Goal: Check status

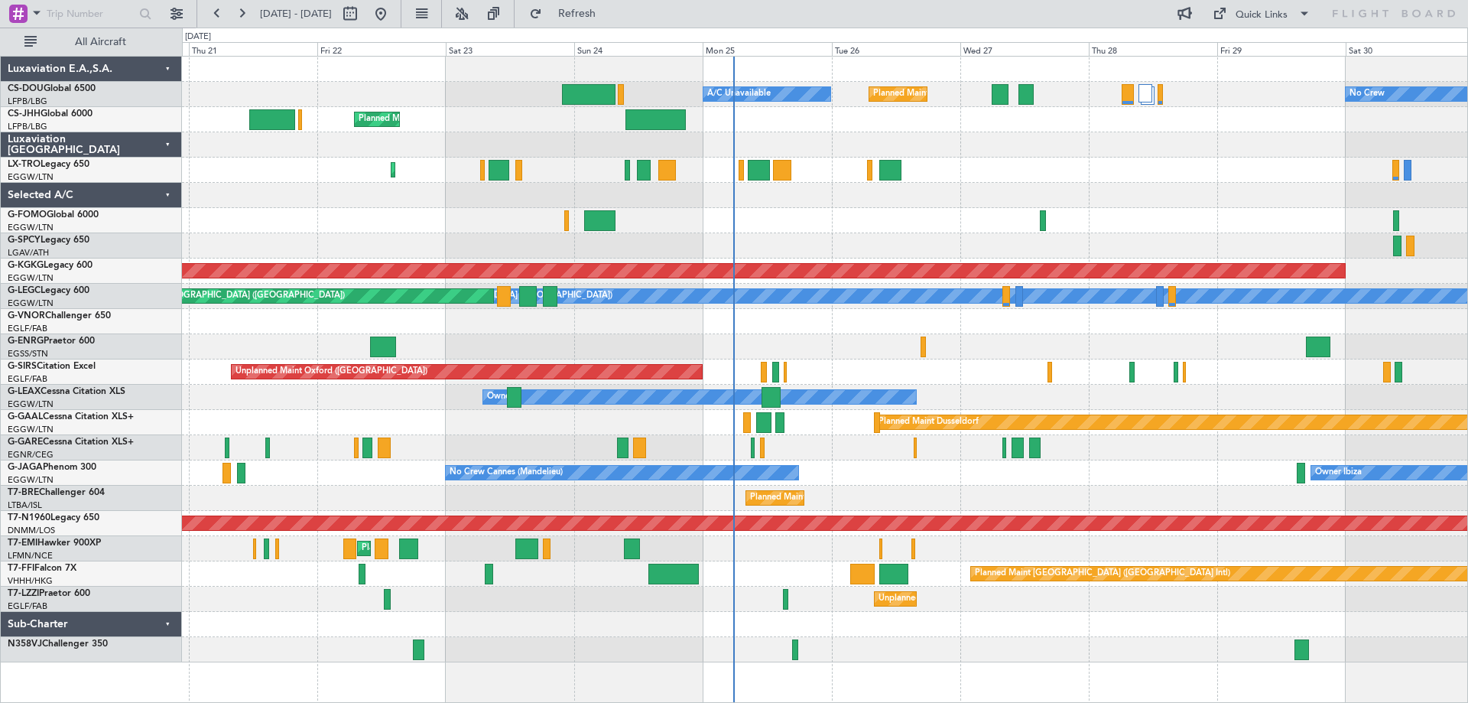
click at [1140, 180] on div "Planned Maint [GEOGRAPHIC_DATA] ([GEOGRAPHIC_DATA])" at bounding box center [825, 170] width 1286 height 25
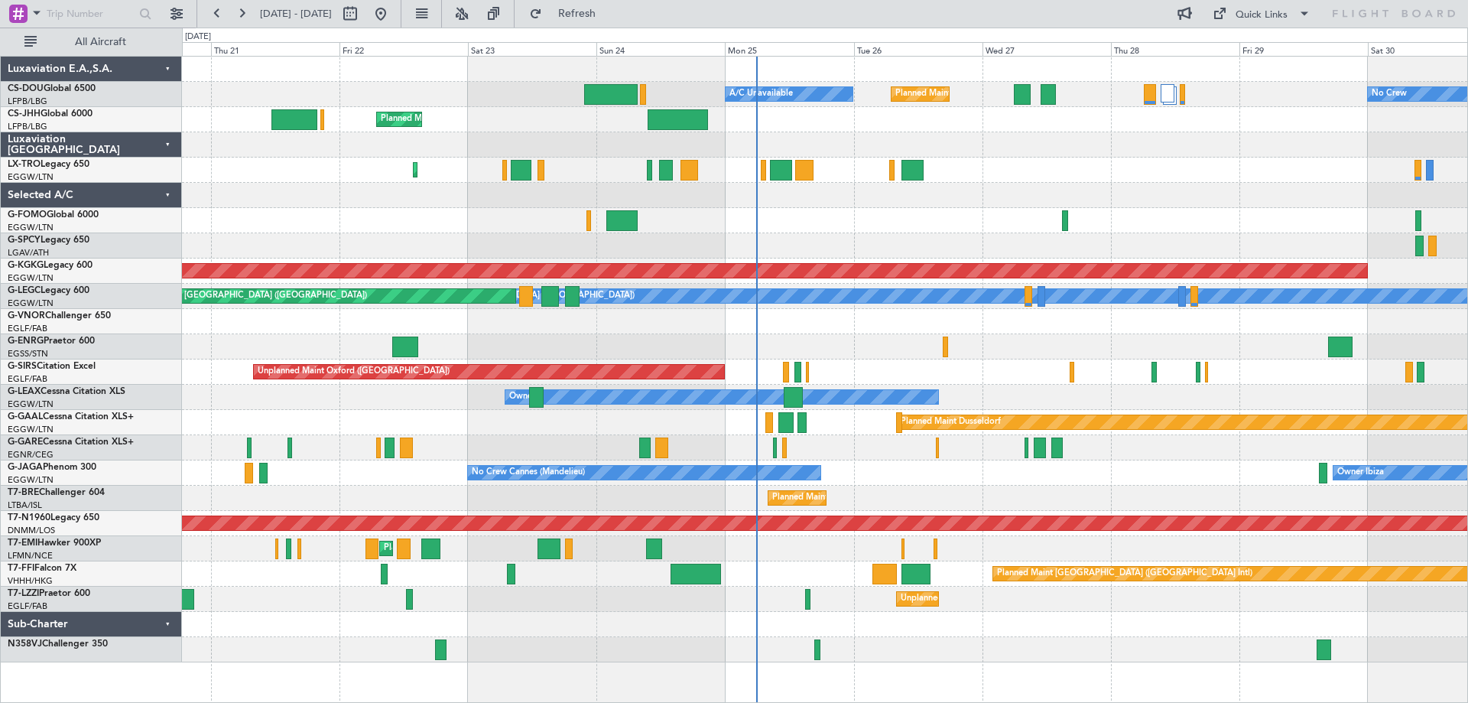
click at [860, 224] on div at bounding box center [825, 220] width 1286 height 25
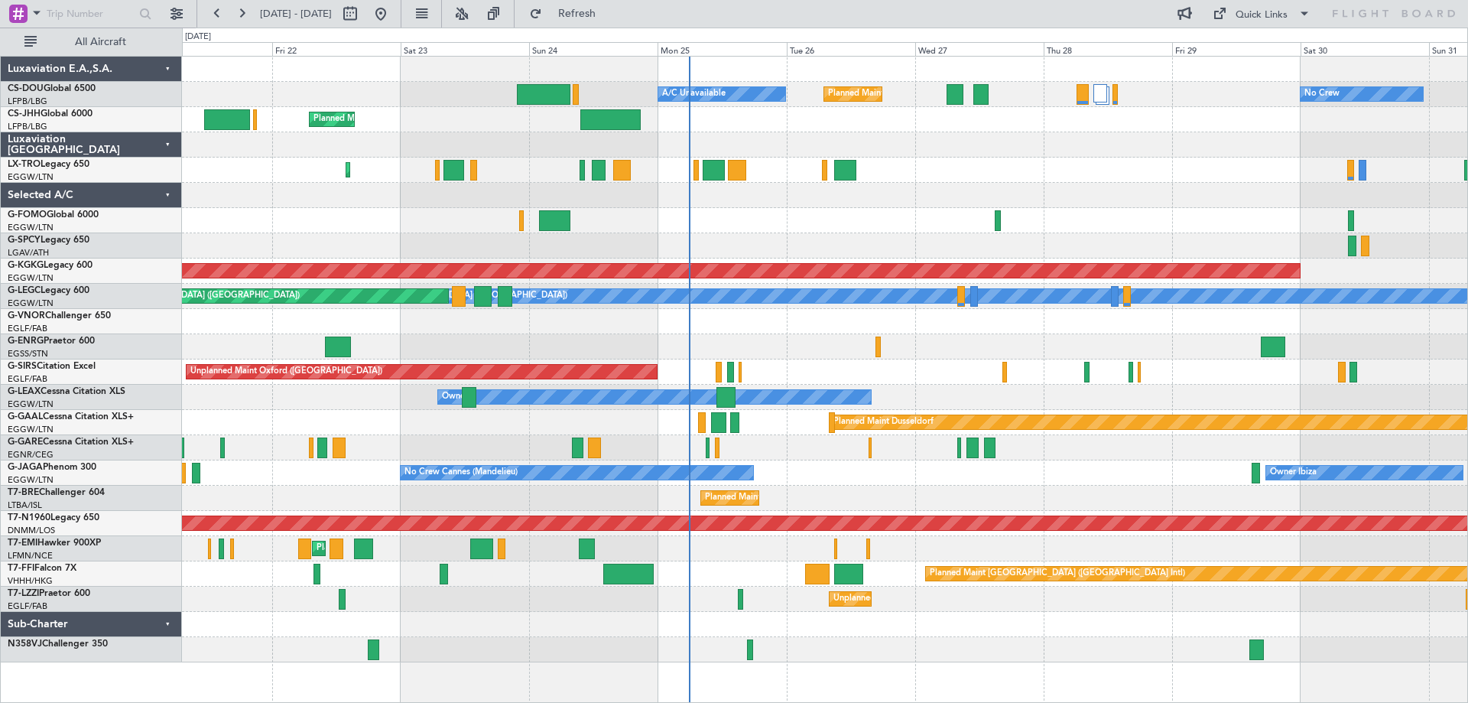
click at [1088, 227] on div at bounding box center [825, 220] width 1286 height 25
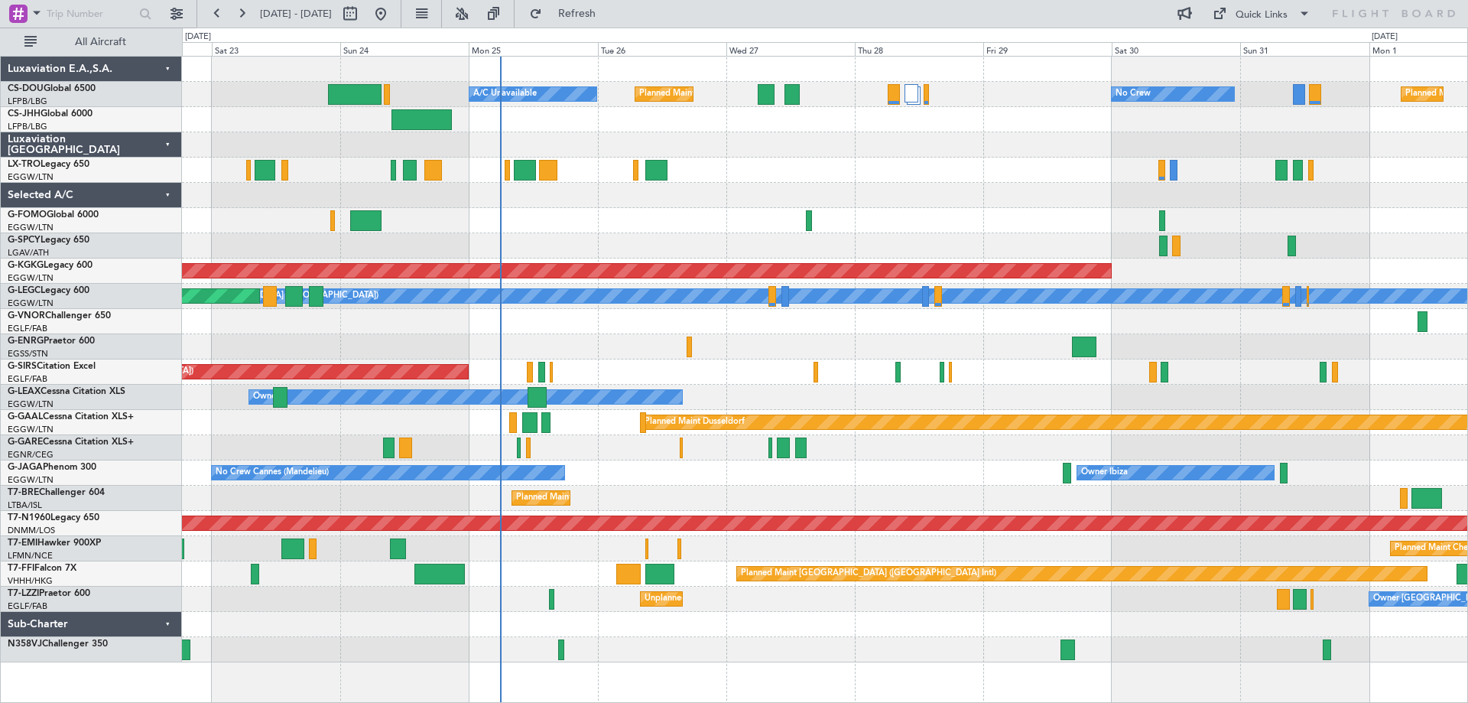
click at [454, 346] on div at bounding box center [825, 346] width 1286 height 25
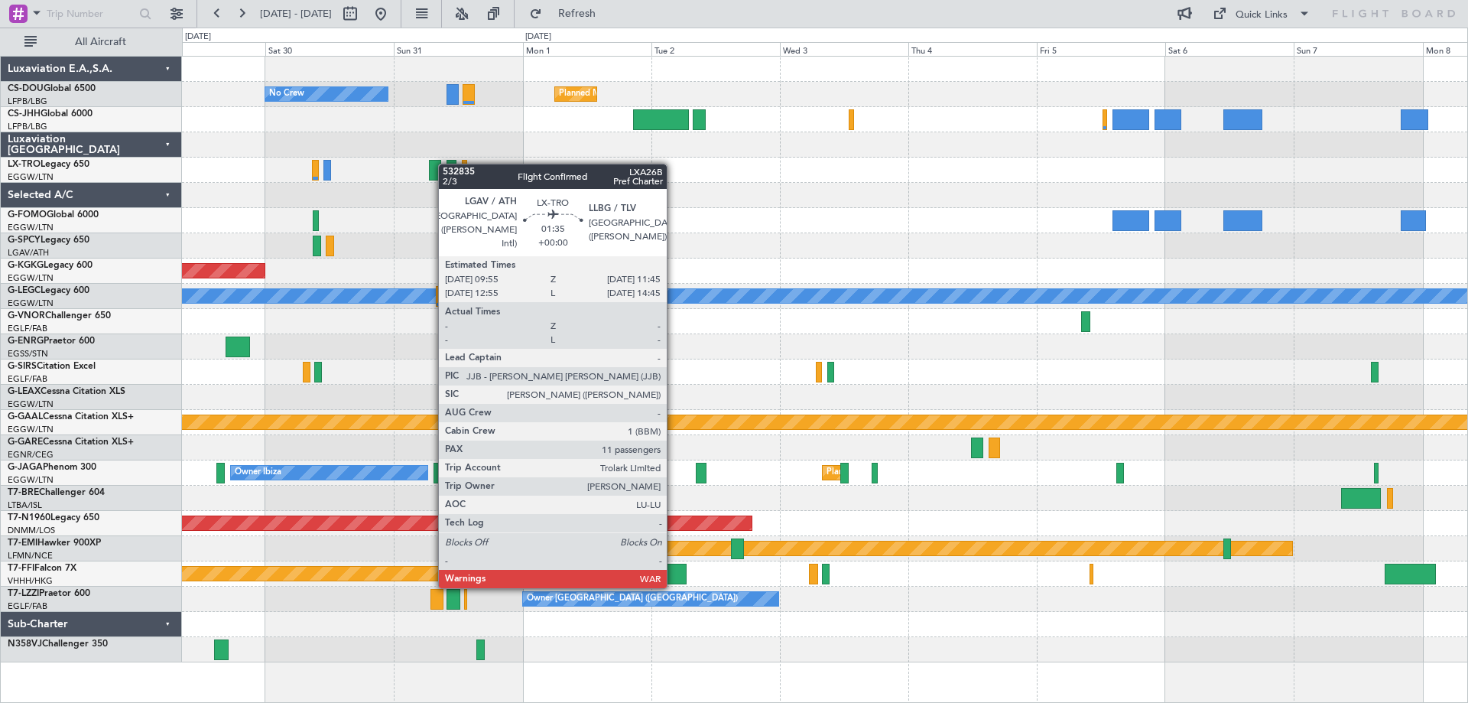
click at [452, 164] on div at bounding box center [452, 170] width 10 height 21
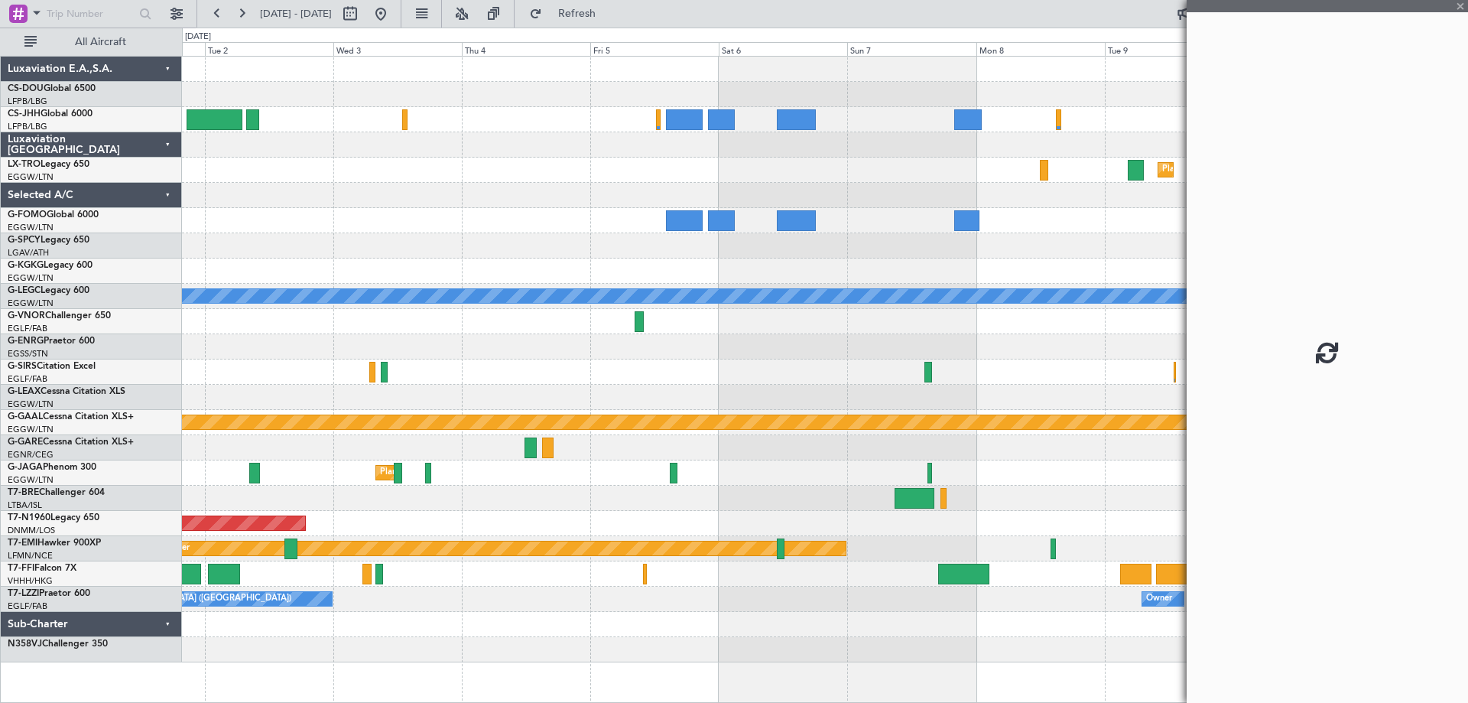
click at [595, 219] on div at bounding box center [825, 220] width 1286 height 25
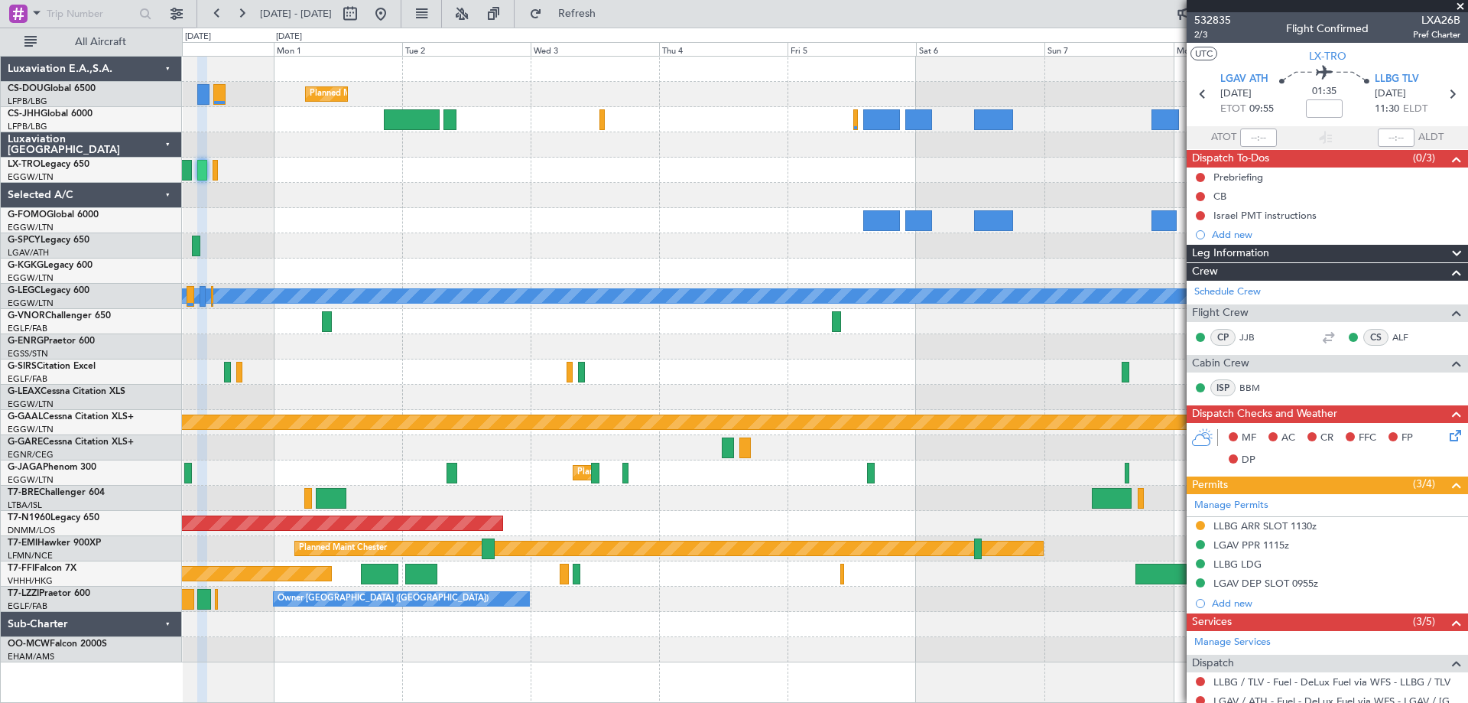
click at [1002, 385] on div at bounding box center [825, 397] width 1286 height 25
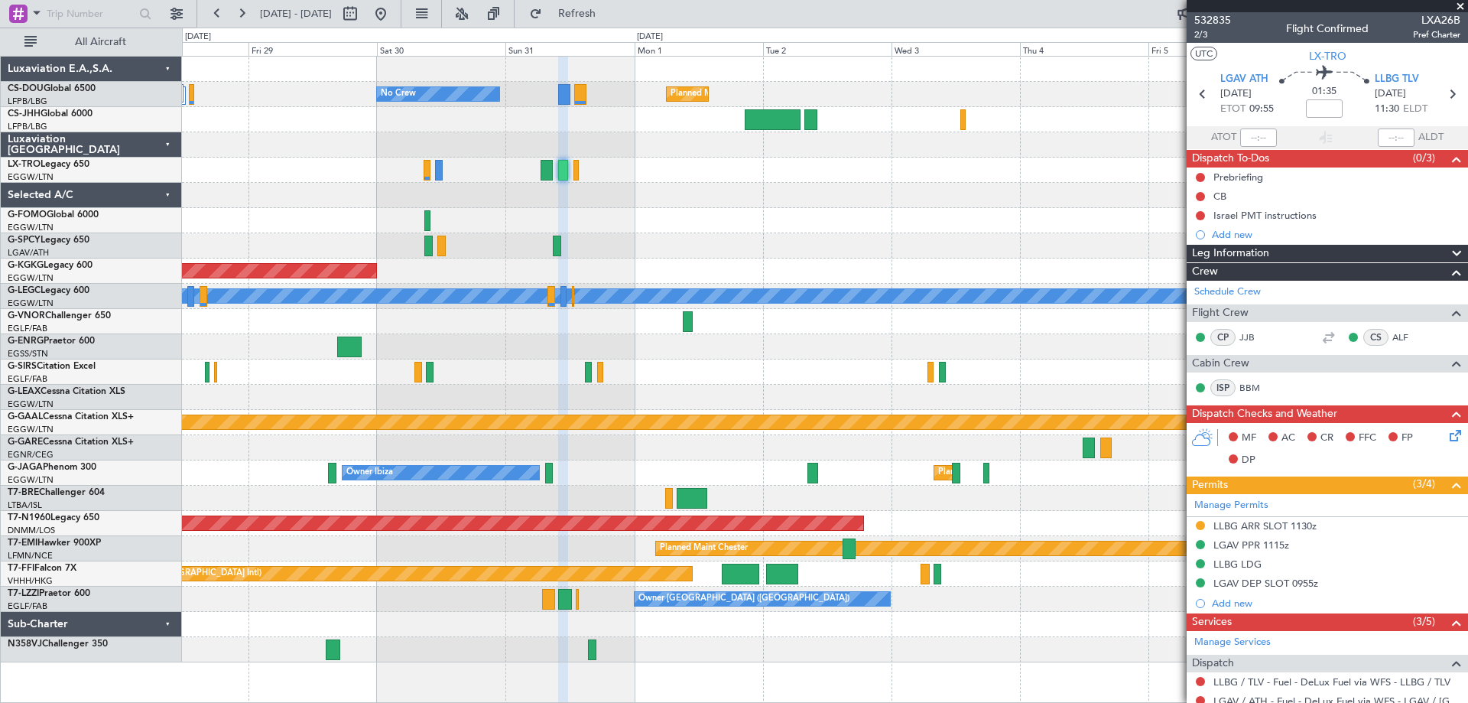
click at [909, 375] on div at bounding box center [825, 371] width 1286 height 25
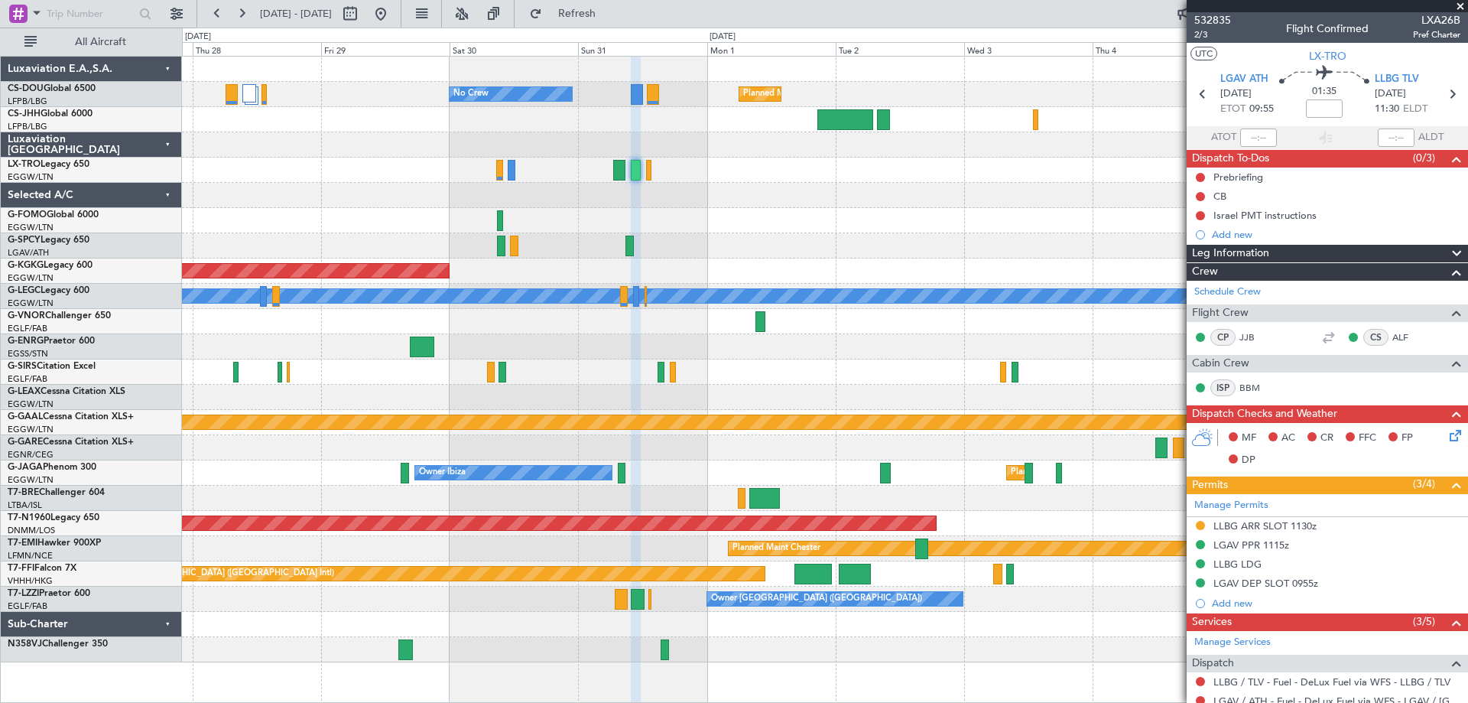
click at [1462, 4] on span at bounding box center [1460, 7] width 15 height 14
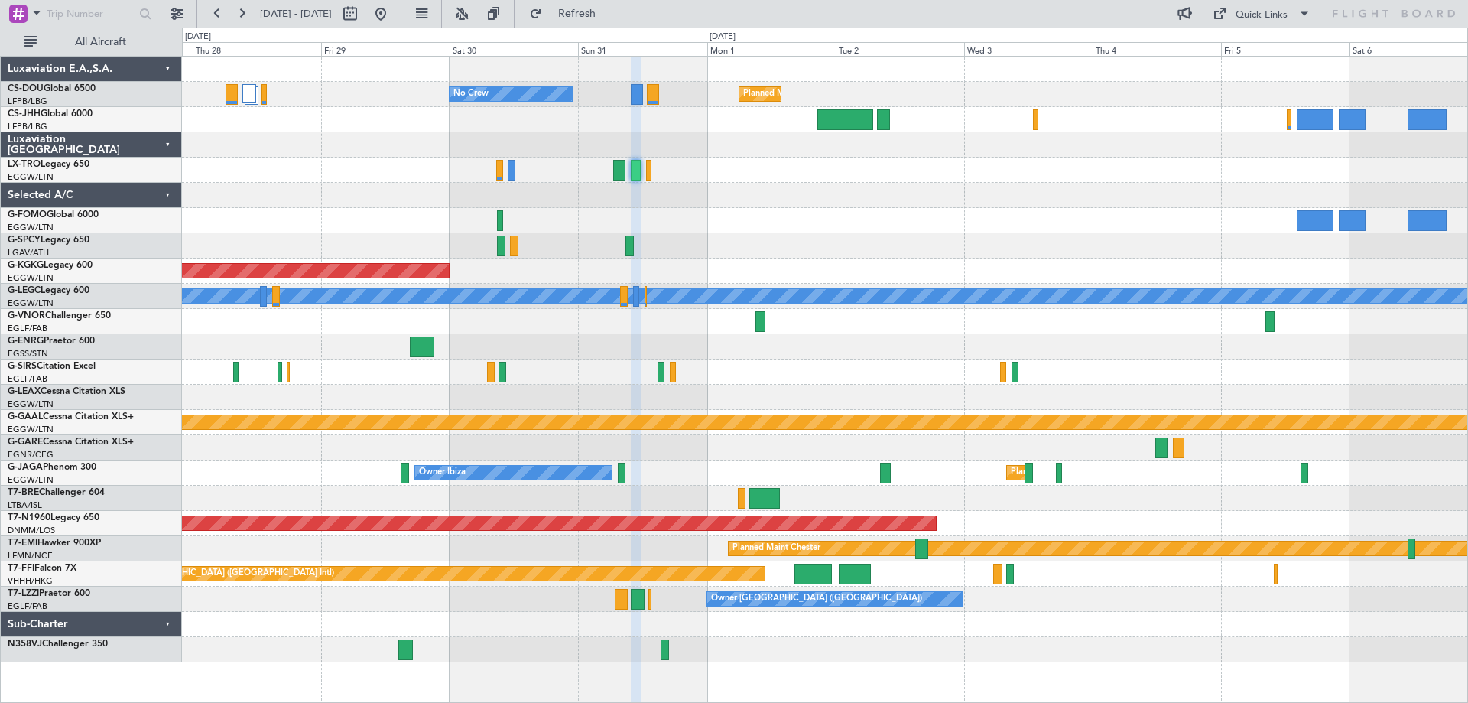
type input "0"
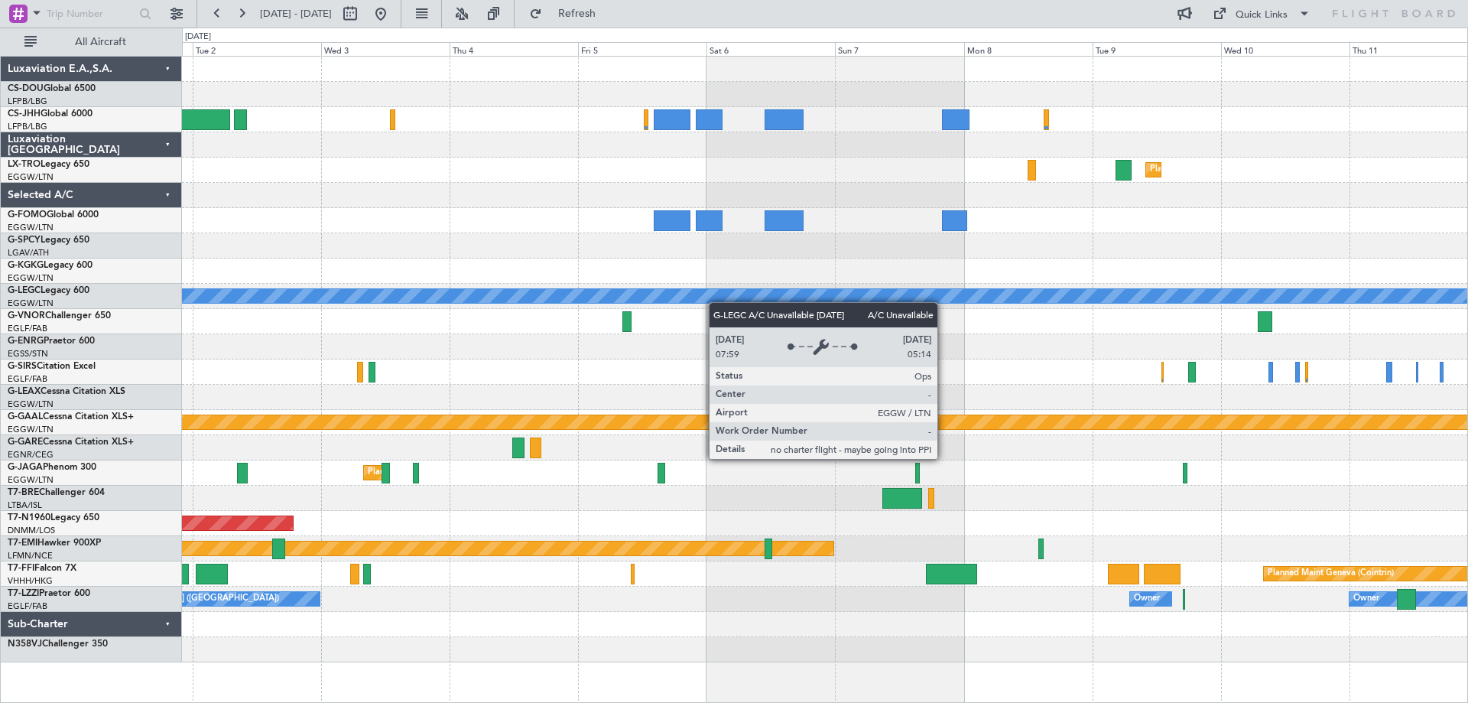
click at [589, 297] on div "Planned Maint [GEOGRAPHIC_DATA] ([GEOGRAPHIC_DATA]) No Crew Planned [GEOGRAPHIC…" at bounding box center [825, 360] width 1286 height 606
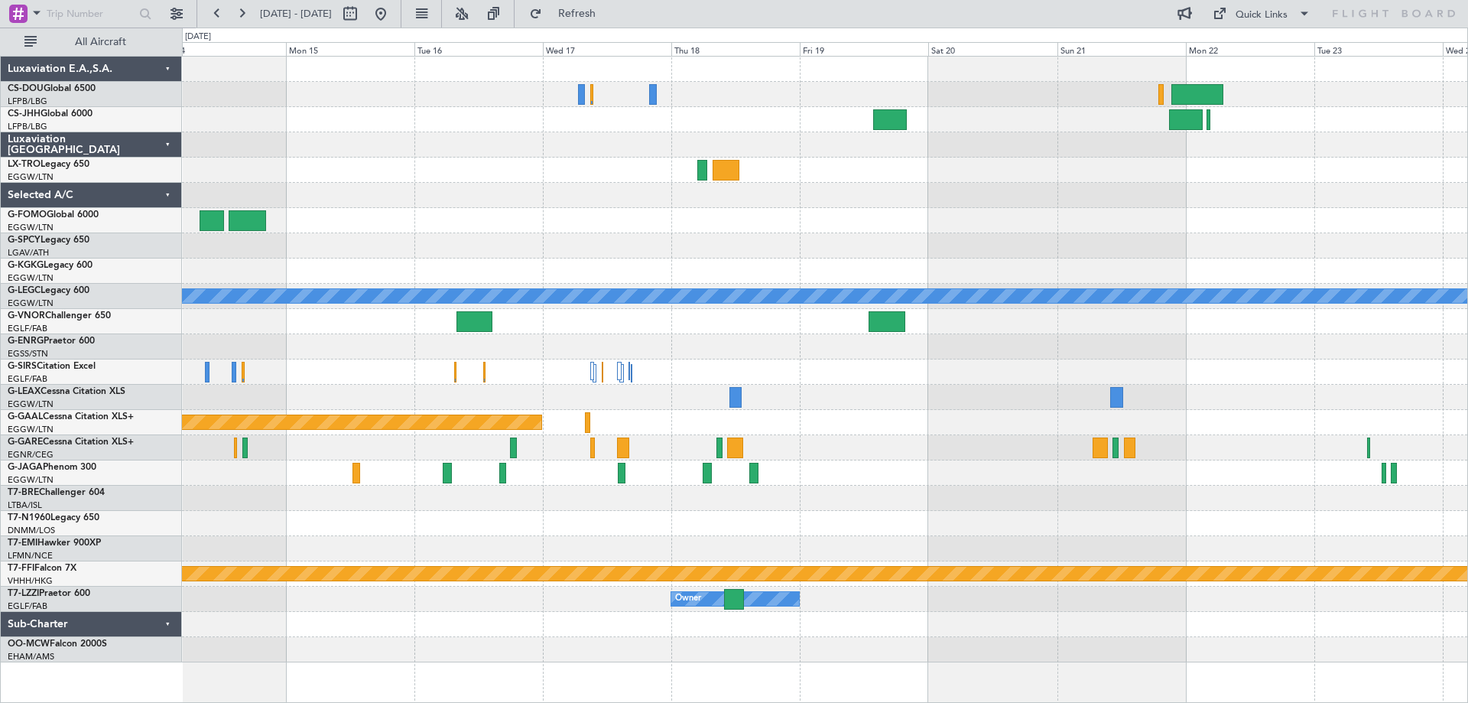
click at [621, 304] on div "A/C Unavailable [GEOGRAPHIC_DATA] ([GEOGRAPHIC_DATA]) Planned [GEOGRAPHIC_DATA]…" at bounding box center [825, 360] width 1286 height 606
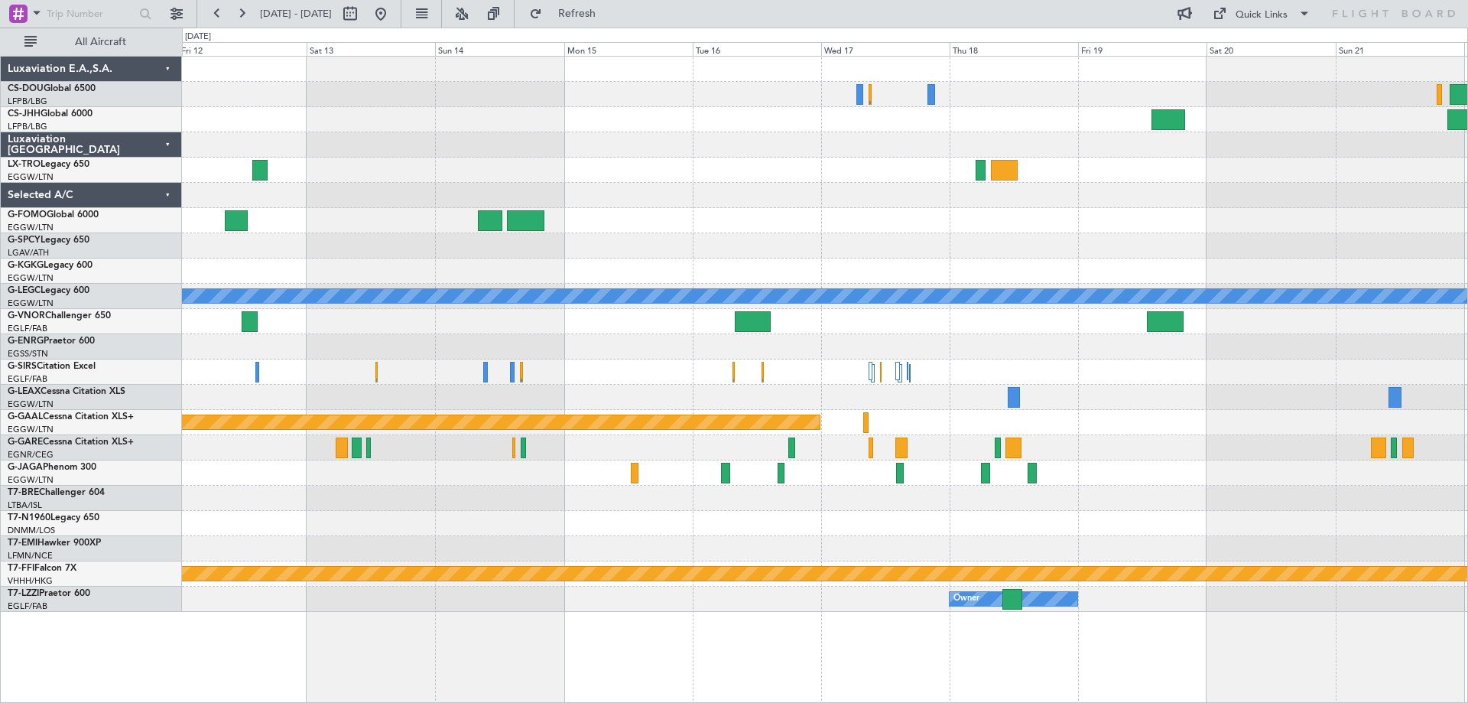
click at [1202, 431] on div "Planned Maint Dusseldorf" at bounding box center [825, 422] width 1286 height 25
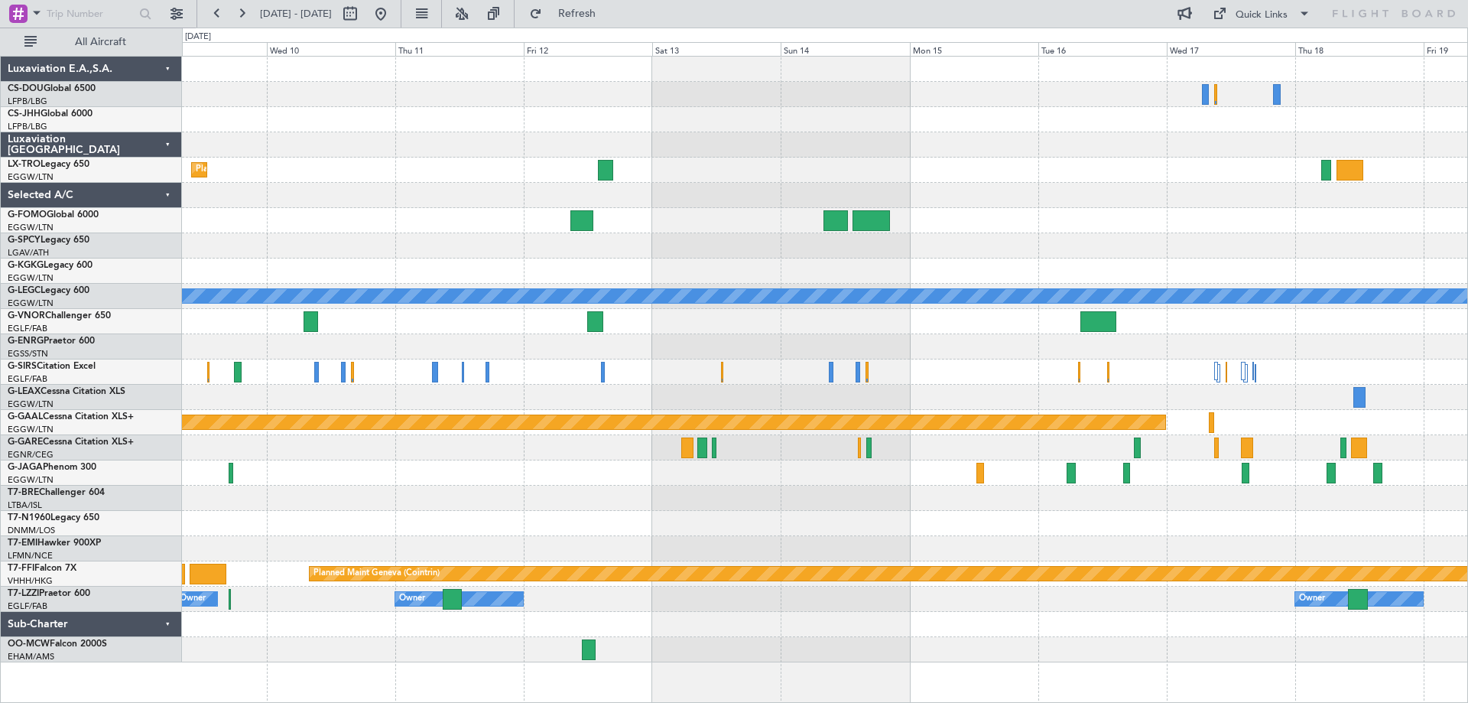
click at [945, 309] on div "Planned Maint Dusseldorf A/C Unavailable [GEOGRAPHIC_DATA] ([GEOGRAPHIC_DATA]) …" at bounding box center [825, 360] width 1286 height 606
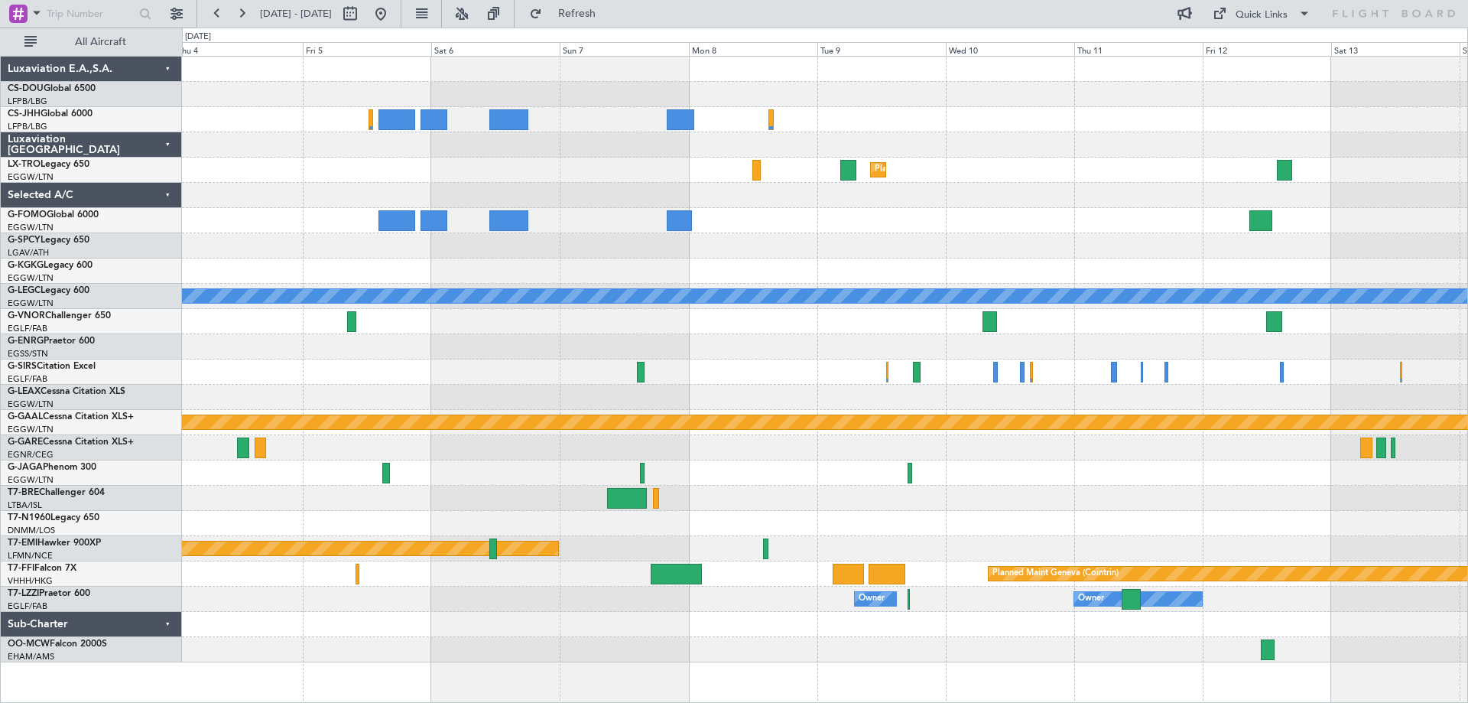
click at [1112, 524] on div "Planned Maint [GEOGRAPHIC_DATA] ([GEOGRAPHIC_DATA])" at bounding box center [825, 523] width 1286 height 25
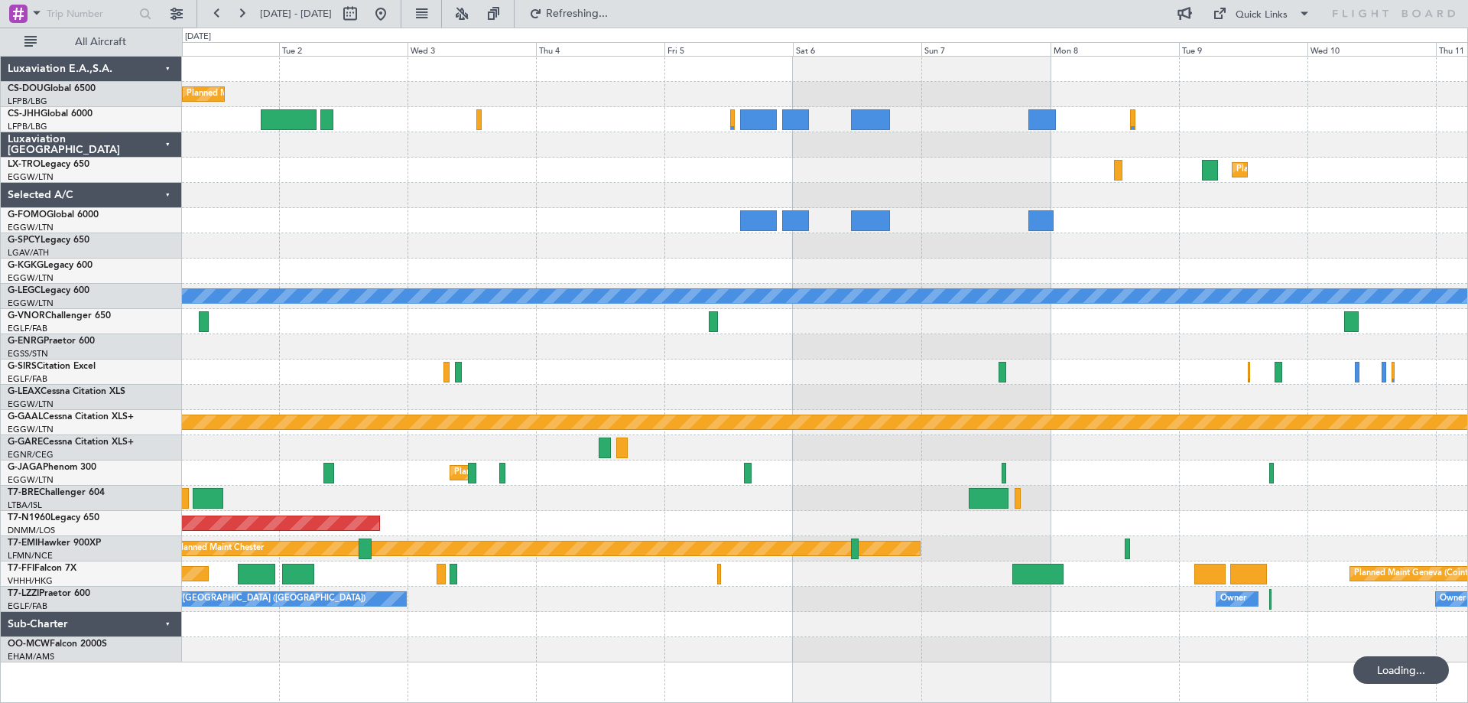
click at [1062, 507] on div at bounding box center [825, 498] width 1286 height 25
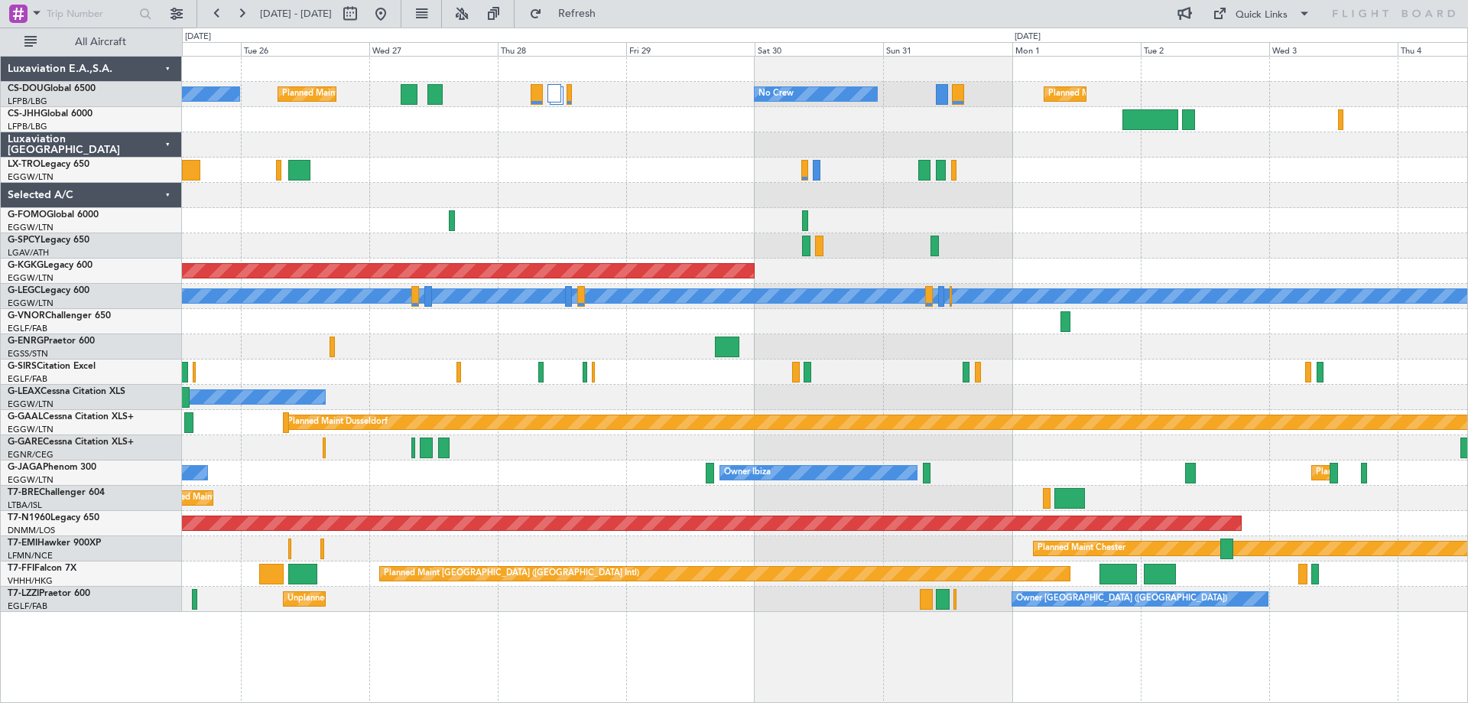
click at [1176, 398] on div "Owner" at bounding box center [825, 397] width 1286 height 25
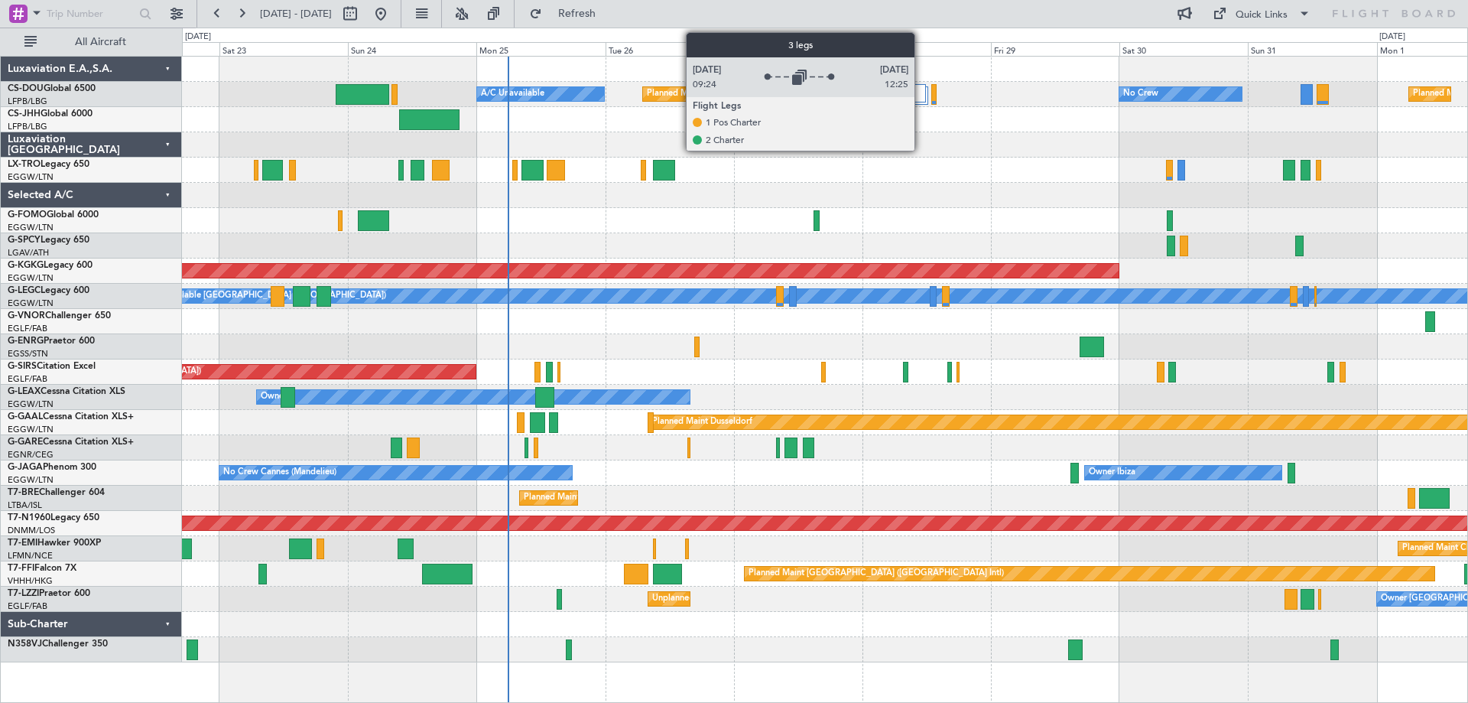
click at [922, 97] on div at bounding box center [919, 93] width 15 height 18
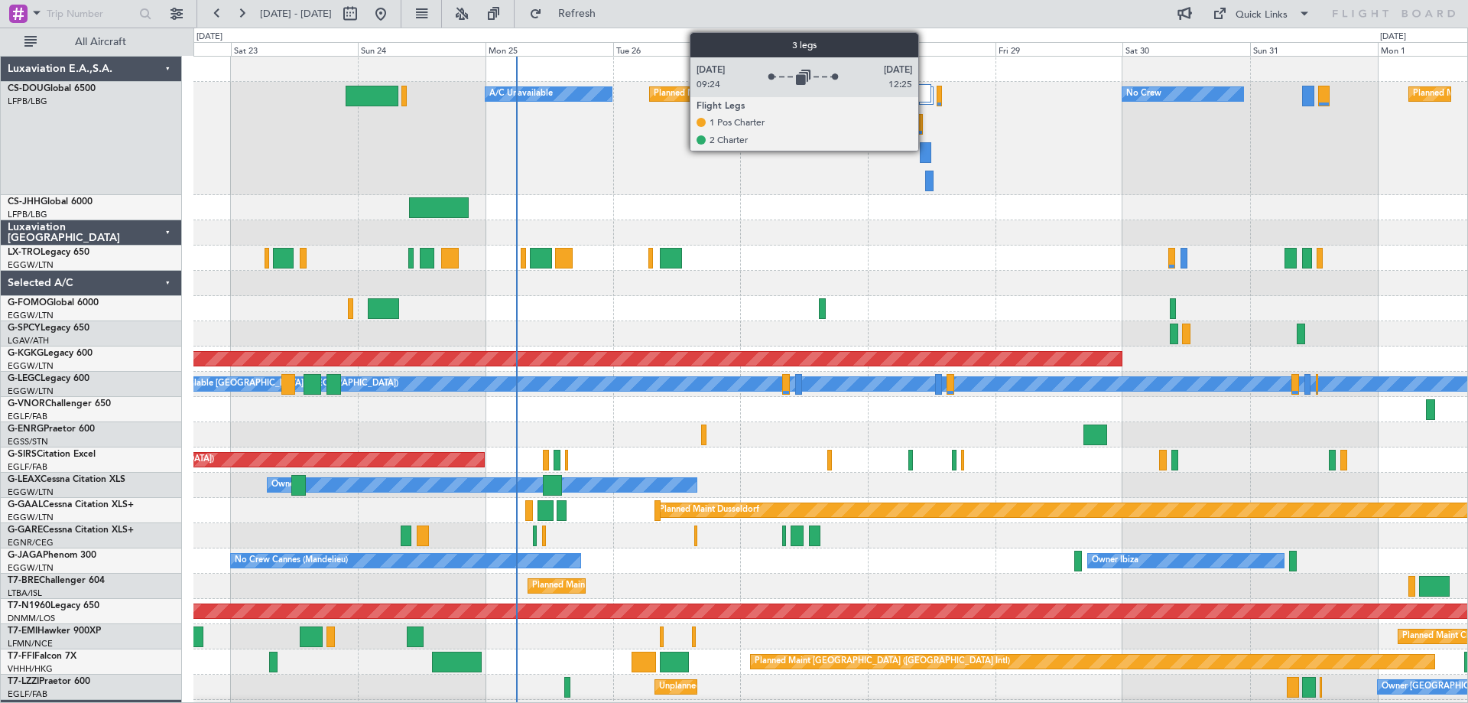
click at [925, 92] on div at bounding box center [924, 93] width 14 height 18
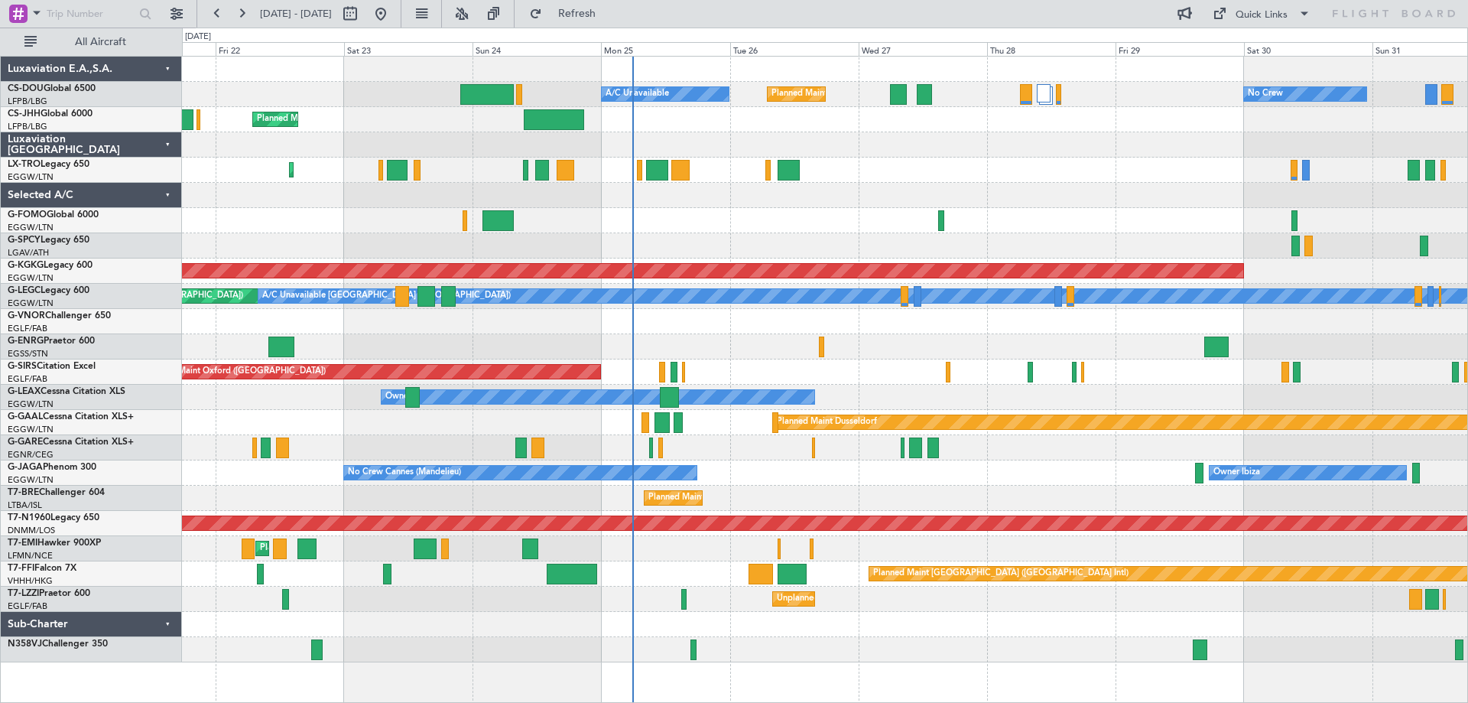
click at [998, 197] on div at bounding box center [825, 195] width 1286 height 25
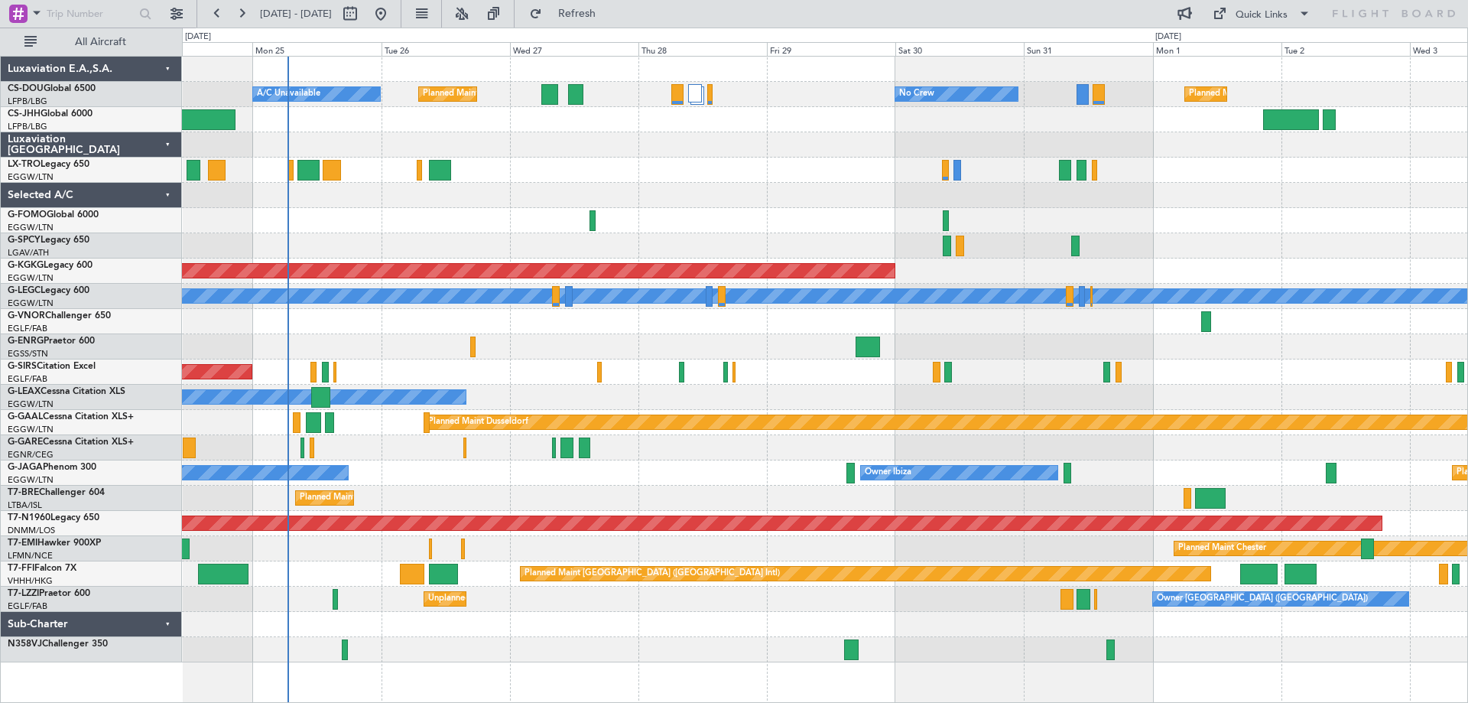
click at [977, 450] on div at bounding box center [825, 447] width 1286 height 25
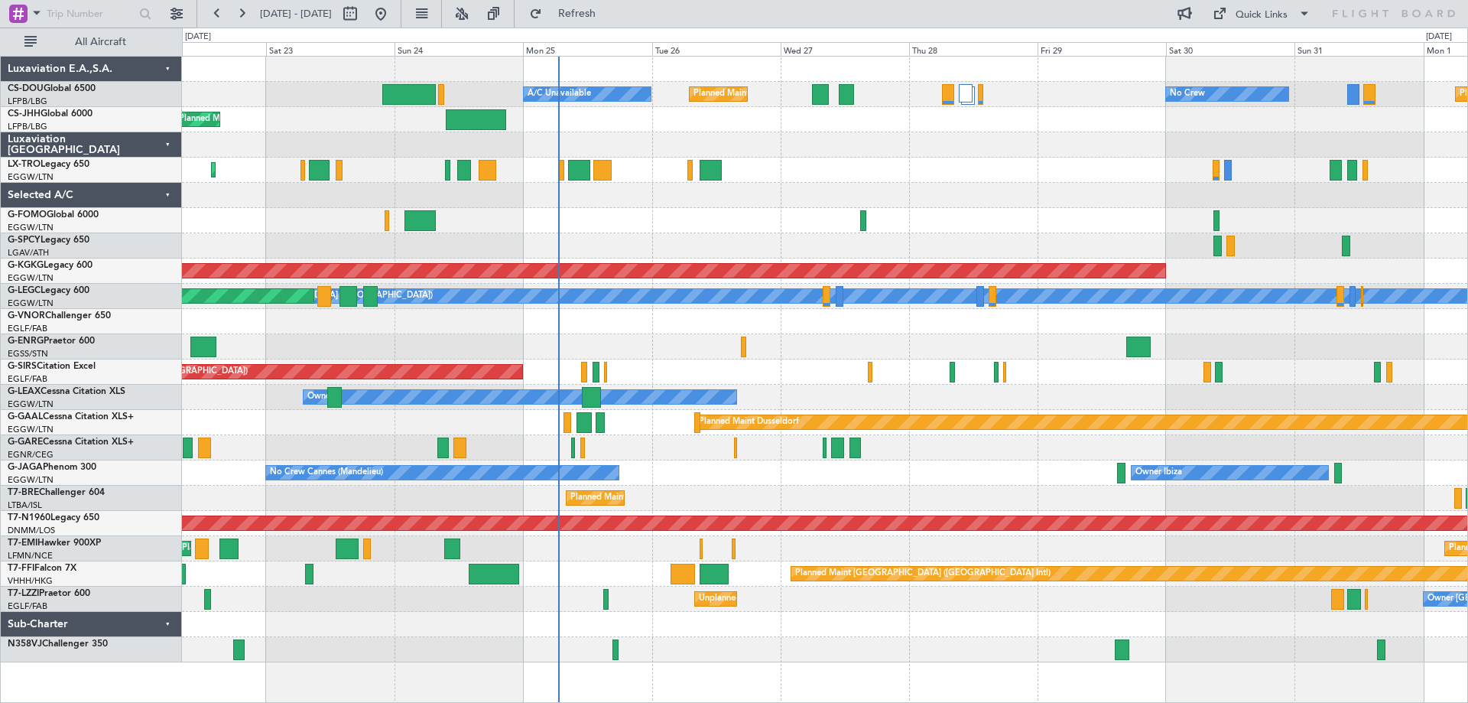
click at [679, 163] on div "Planned Maint [GEOGRAPHIC_DATA] ([GEOGRAPHIC_DATA])" at bounding box center [825, 170] width 1286 height 25
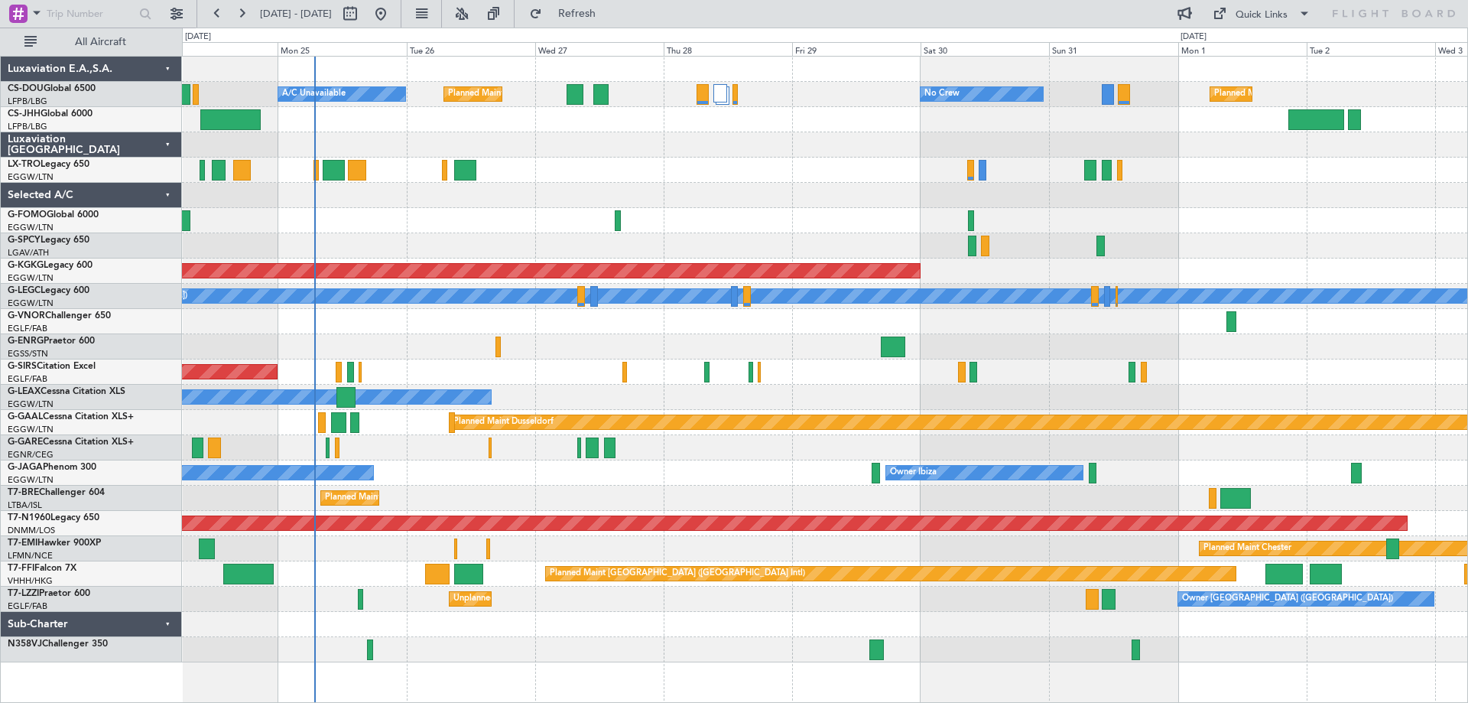
click at [711, 204] on div at bounding box center [825, 195] width 1286 height 25
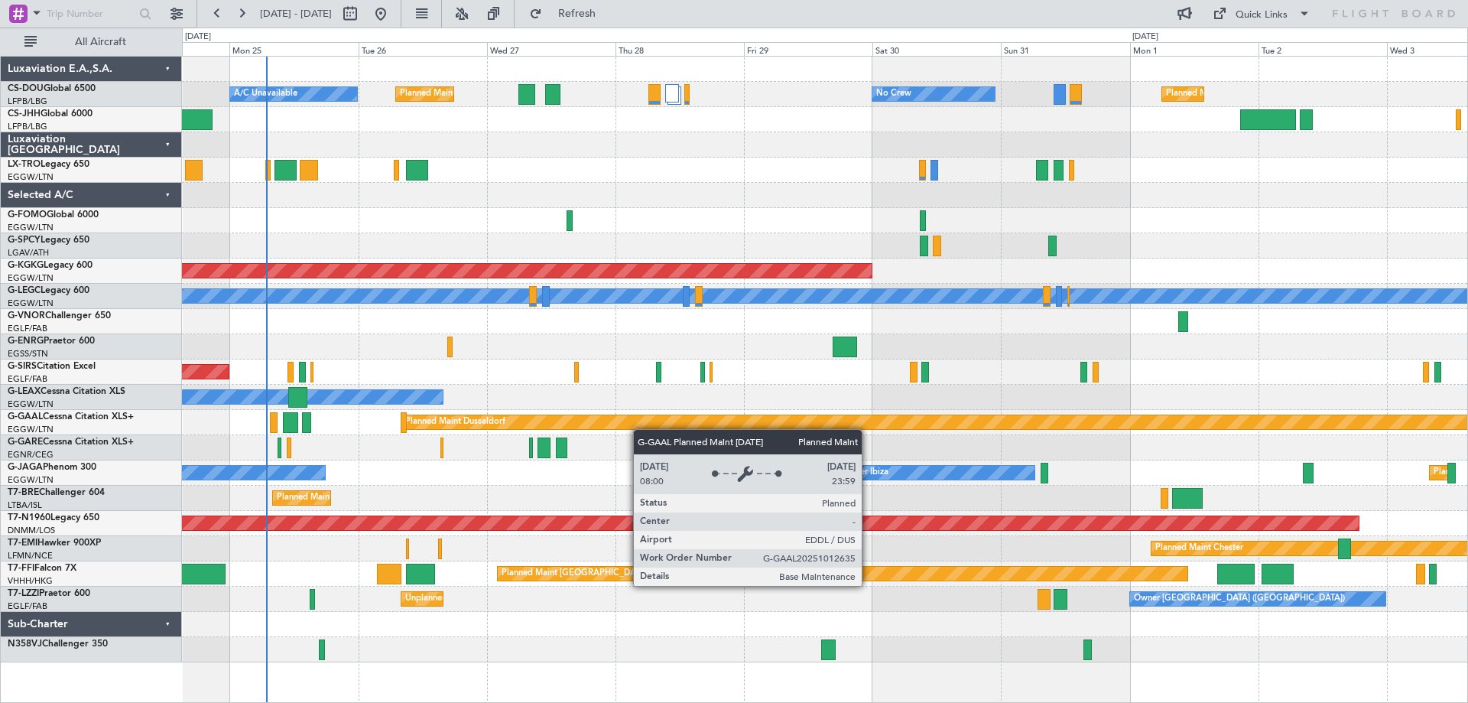
click at [984, 427] on div "Planned Maint [GEOGRAPHIC_DATA] ([GEOGRAPHIC_DATA]) No Crew Planned Maint [GEOG…" at bounding box center [825, 360] width 1286 height 606
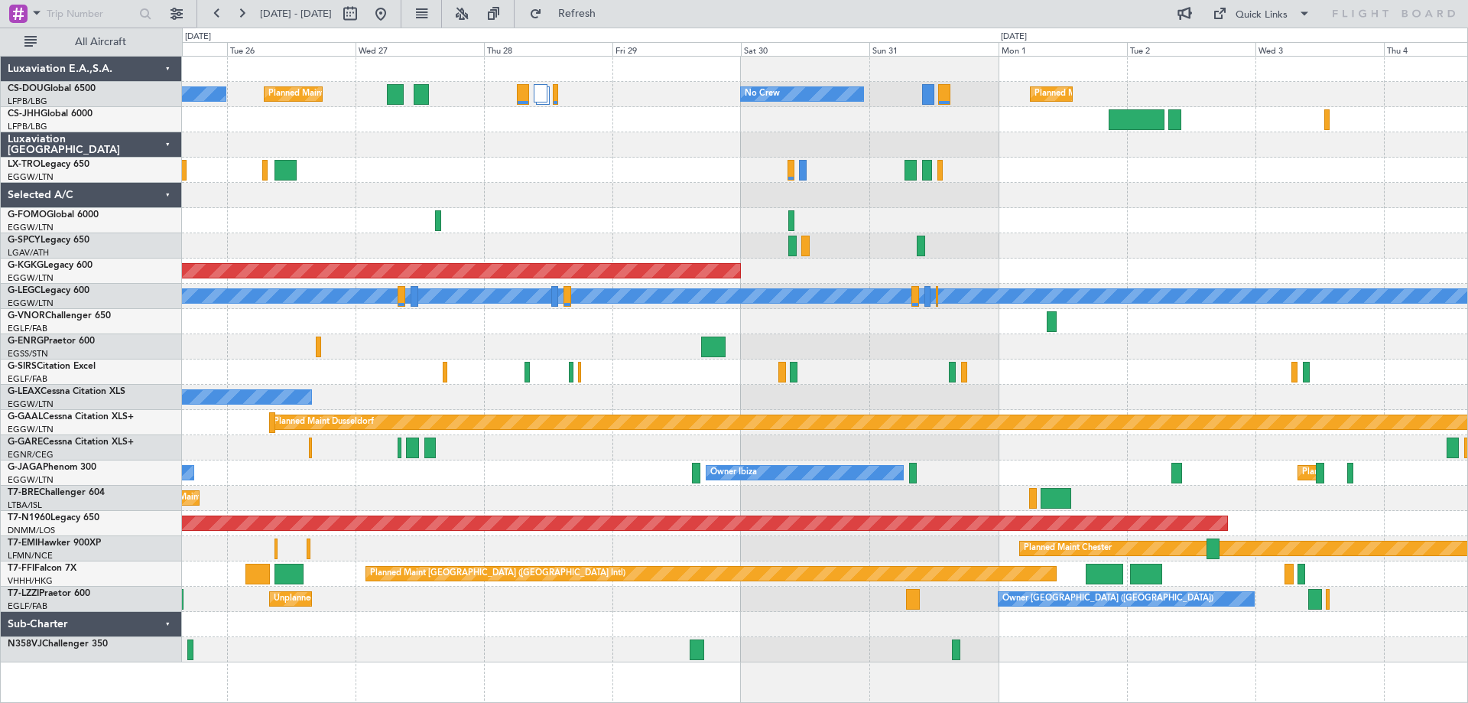
click at [991, 226] on div at bounding box center [825, 220] width 1286 height 25
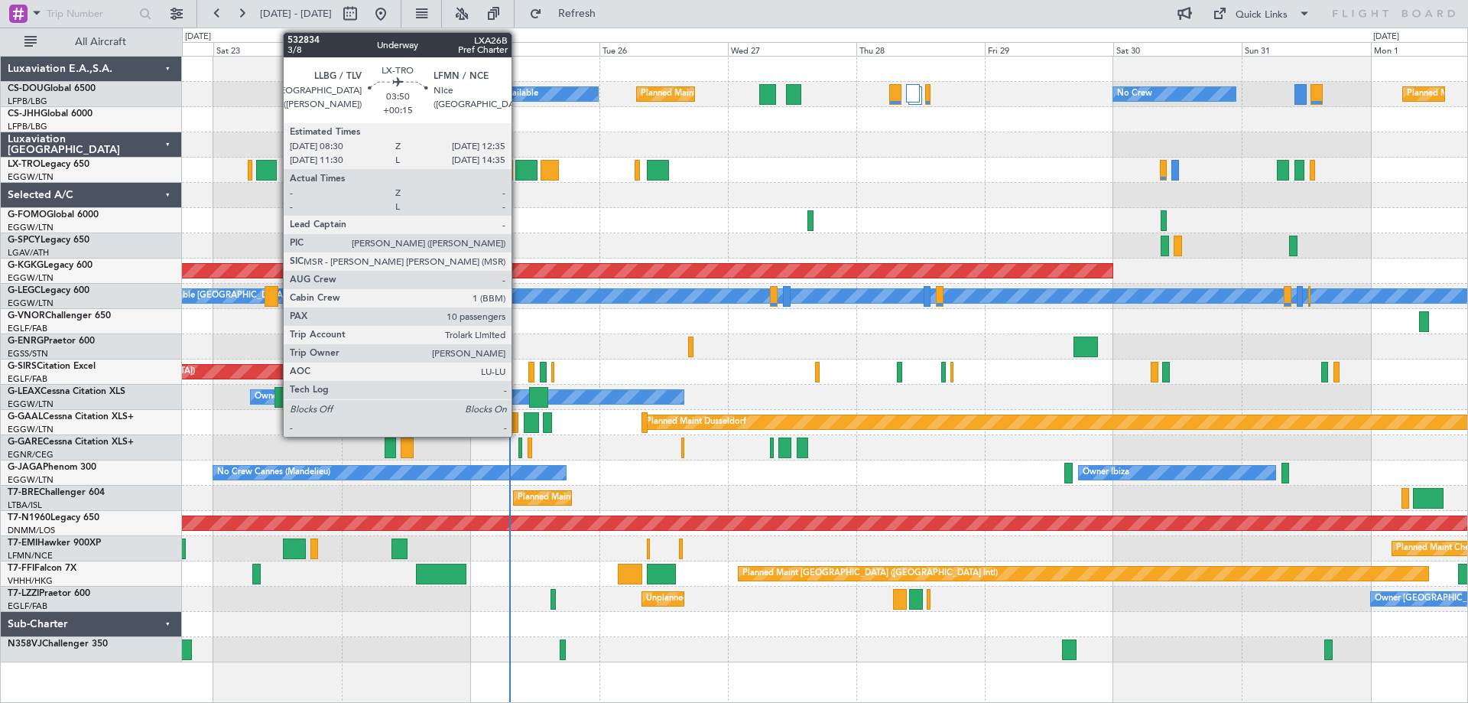
click at [519, 165] on div at bounding box center [526, 170] width 22 height 21
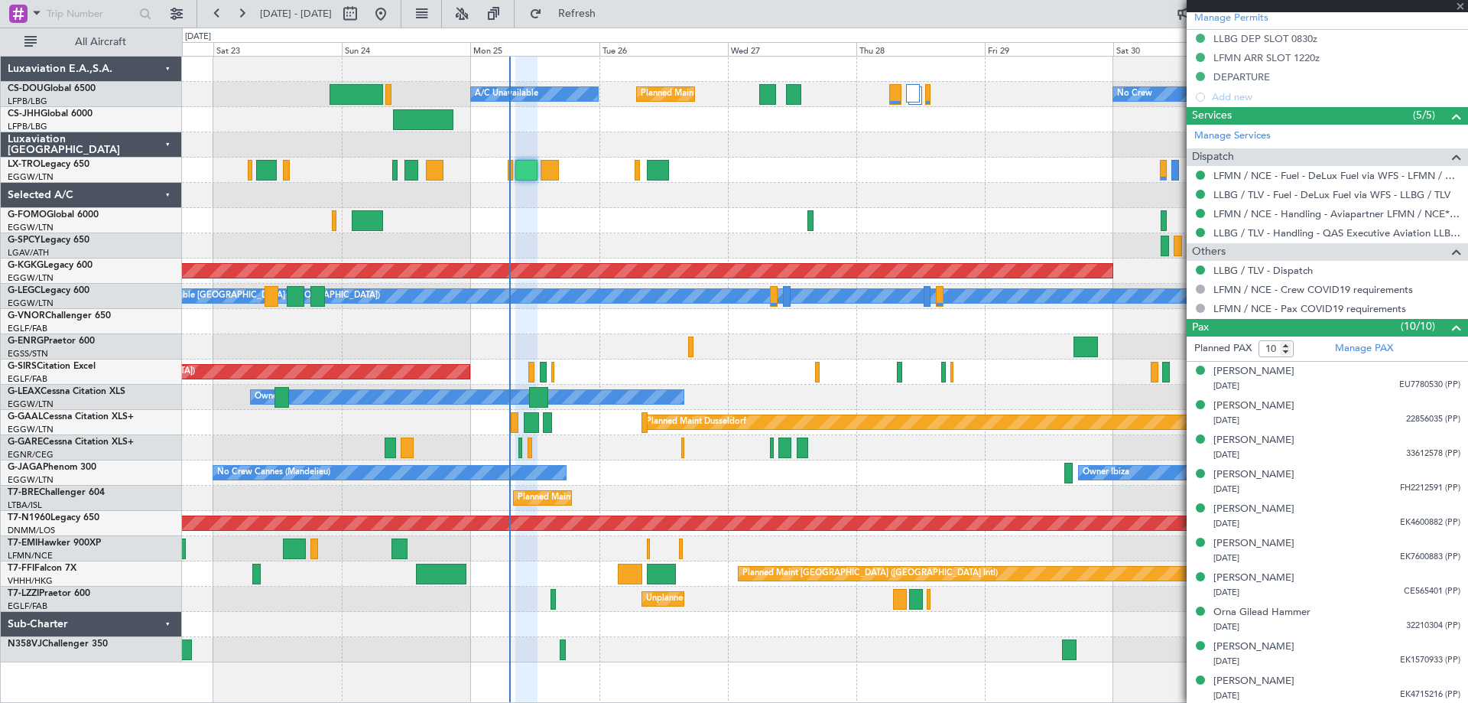
scroll to position [470, 0]
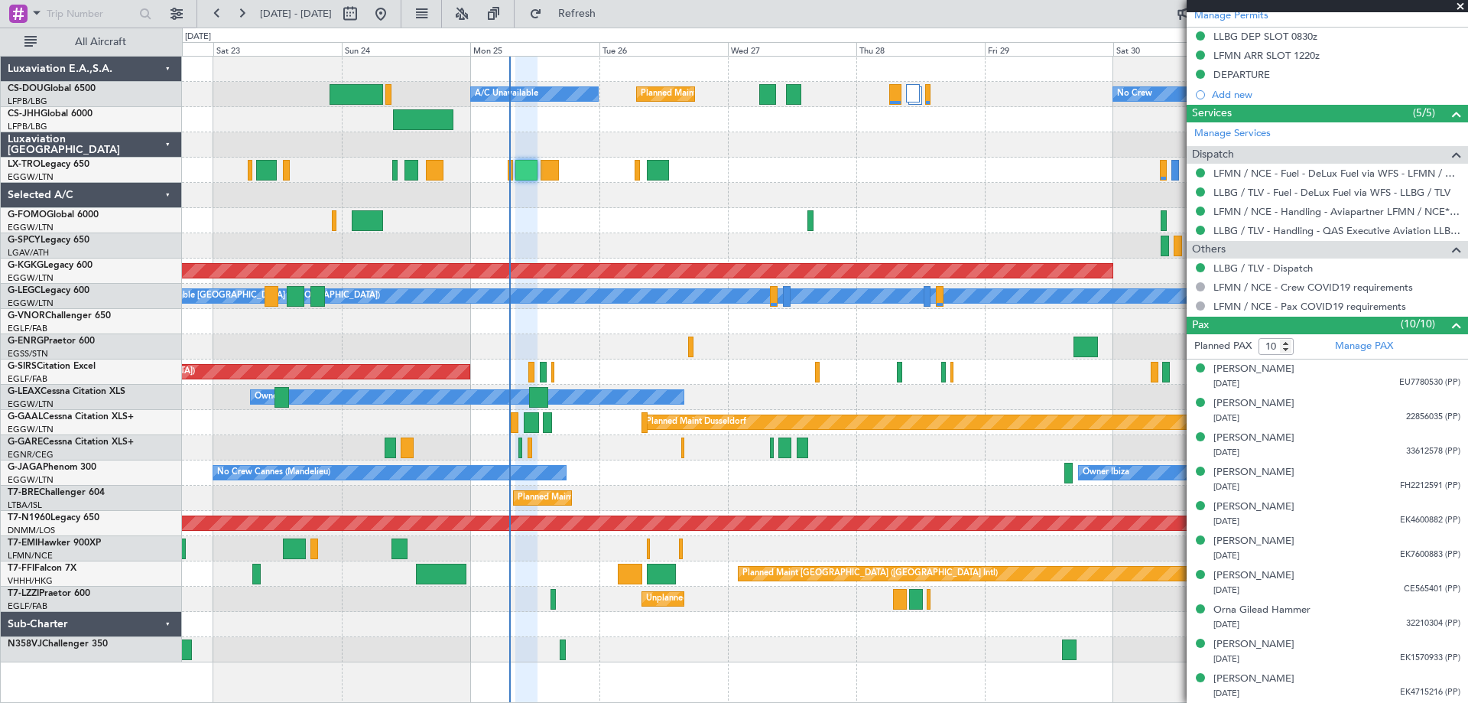
click at [1462, 5] on span at bounding box center [1460, 7] width 15 height 14
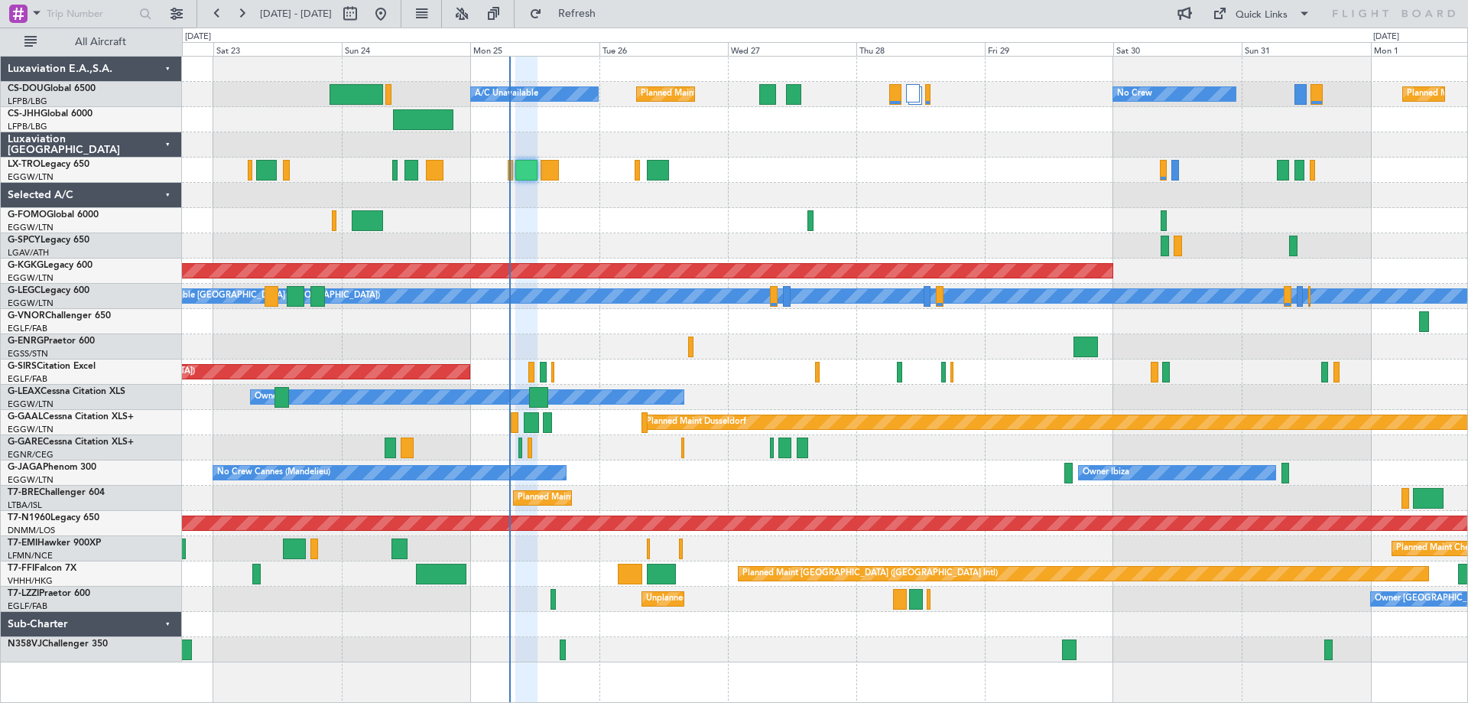
type input "0"
